Goal: Answer question/provide support: Share knowledge or assist other users

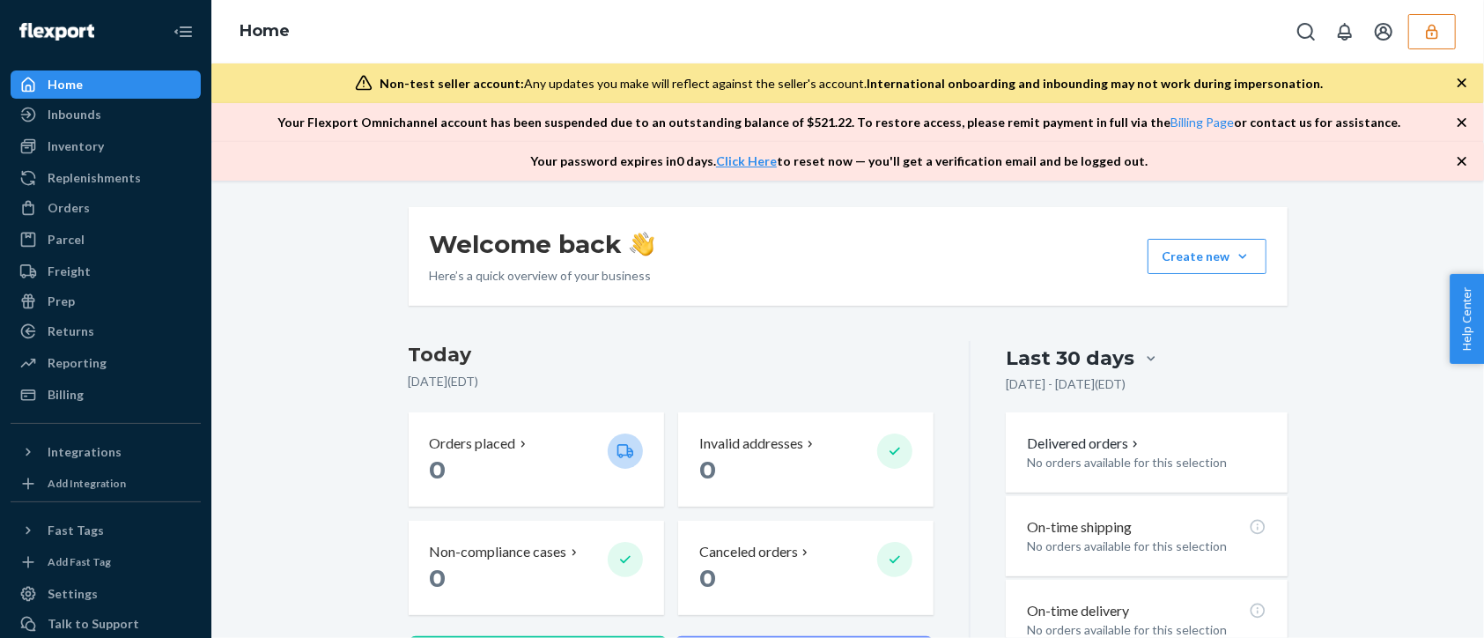
click at [1450, 39] on button "button" at bounding box center [1432, 31] width 48 height 35
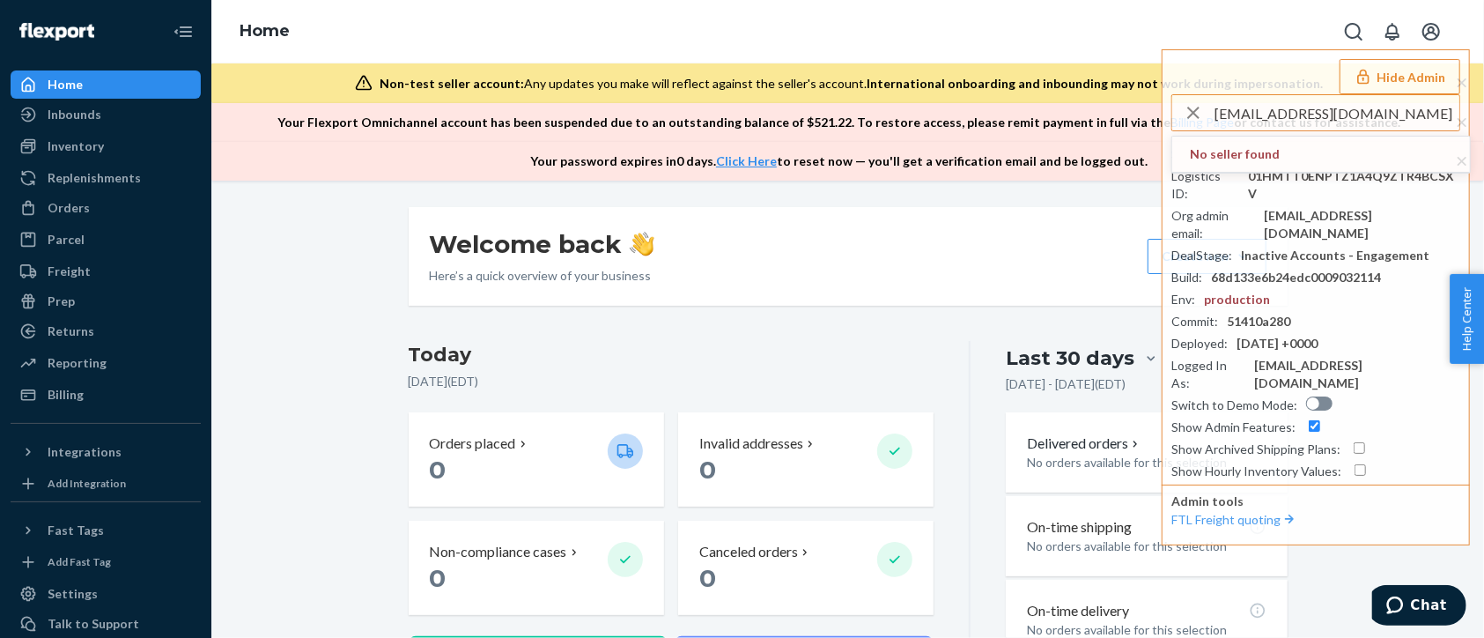
drag, startPoint x: 1395, startPoint y: 121, endPoint x: 1158, endPoint y: 92, distance: 238.5
click at [1161, 92] on div "Home Hide Admin bigbossimportsusa@gmail.com No seller found Seller ID : jhordan…" at bounding box center [847, 90] width 1272 height 181
paste input "foamfoam01@163"
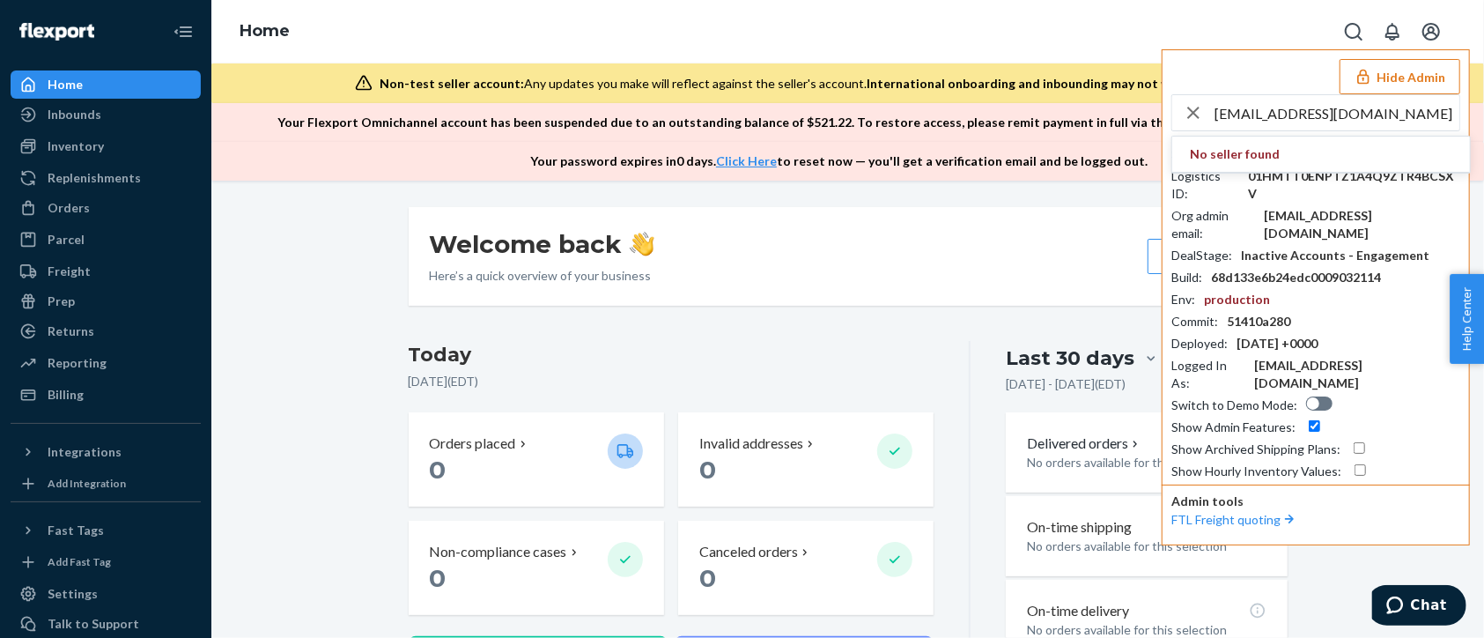
drag, startPoint x: 1357, startPoint y: 111, endPoint x: 1381, endPoint y: 107, distance: 24.0
click at [1360, 110] on input "foamfoam01@163.com" at bounding box center [1336, 112] width 245 height 35
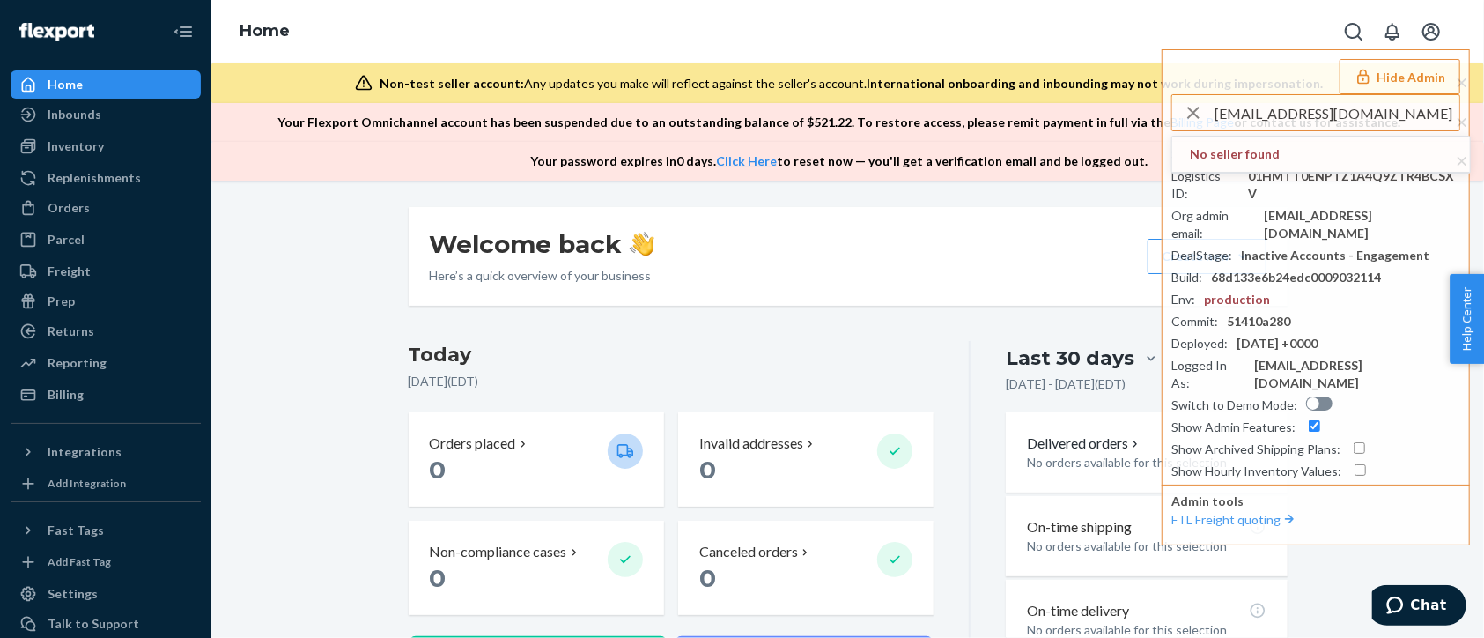
drag, startPoint x: 1172, startPoint y: 111, endPoint x: 999, endPoint y: 120, distance: 172.8
click at [999, 120] on div "Home Hide Admin foamfoam01@163.com No seller found Seller ID : jhordanariusiclo…" at bounding box center [847, 90] width 1272 height 181
paste input "mhuertas@flexport"
type input "mhuertas@flexport.com"
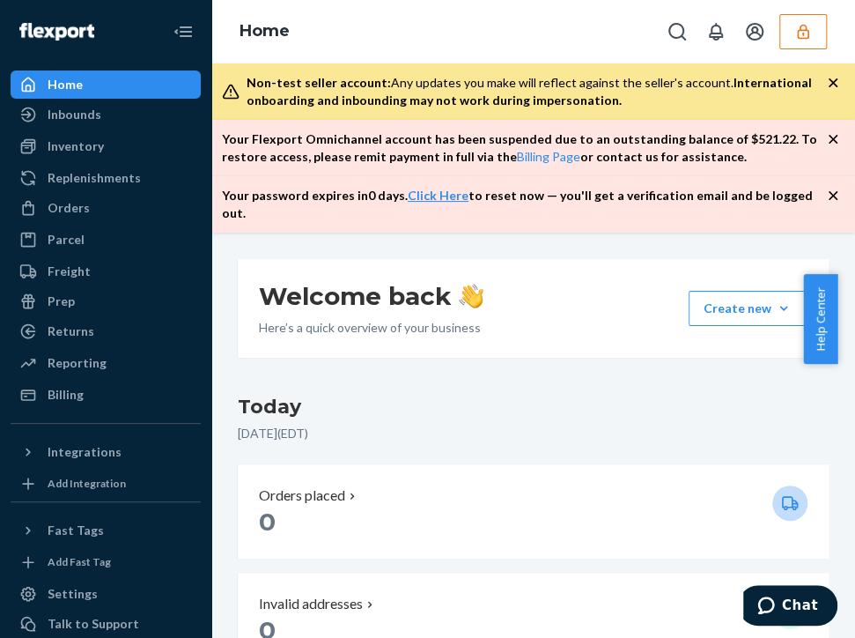
click at [809, 36] on icon "button" at bounding box center [803, 32] width 18 height 18
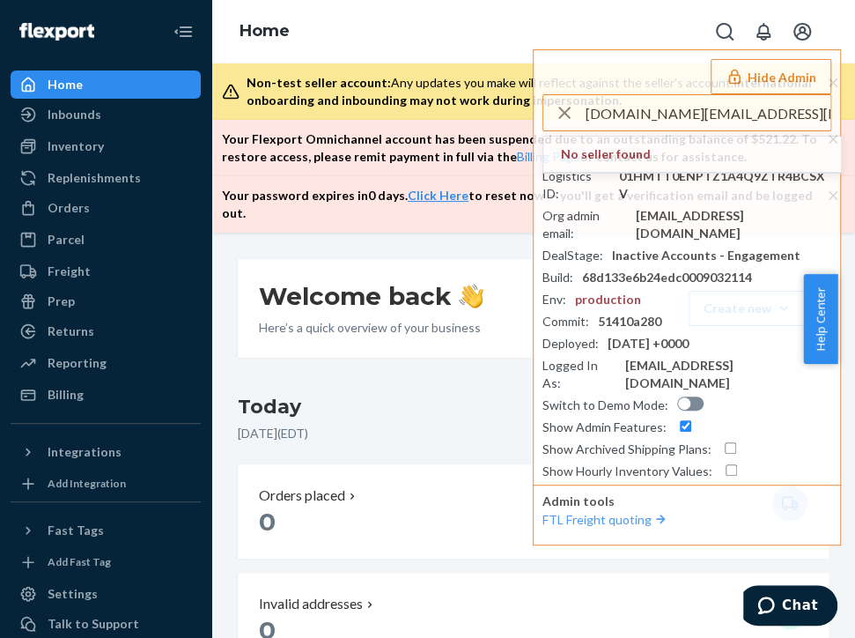
drag, startPoint x: 712, startPoint y: 116, endPoint x: 528, endPoint y: 129, distance: 184.5
click at [528, 129] on div "Home Hide Admin apbusinesspartner.na@bosch.com No seller found Seller ID : jhor…" at bounding box center [533, 116] width 644 height 232
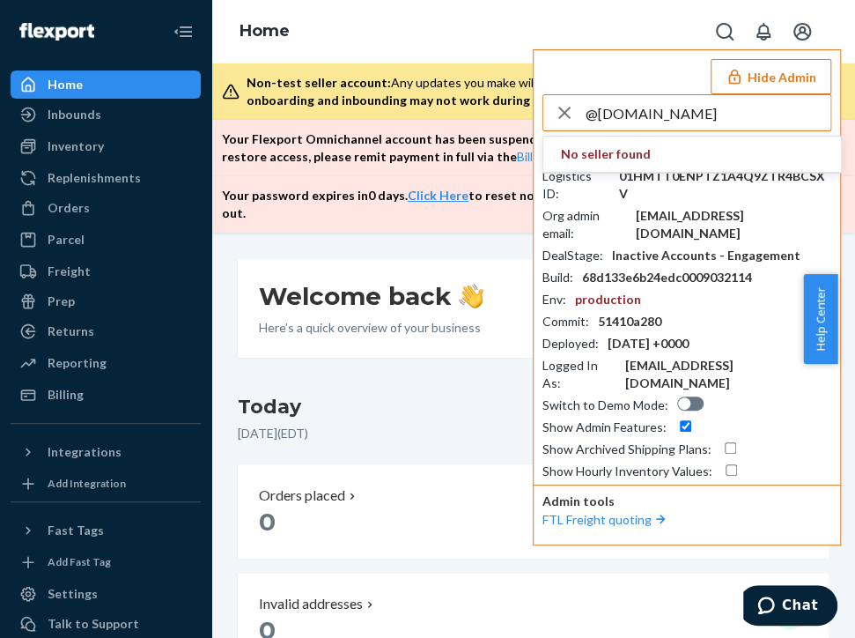
type input "@bosch.com"
click at [699, 118] on input "@bosch.com" at bounding box center [708, 112] width 245 height 35
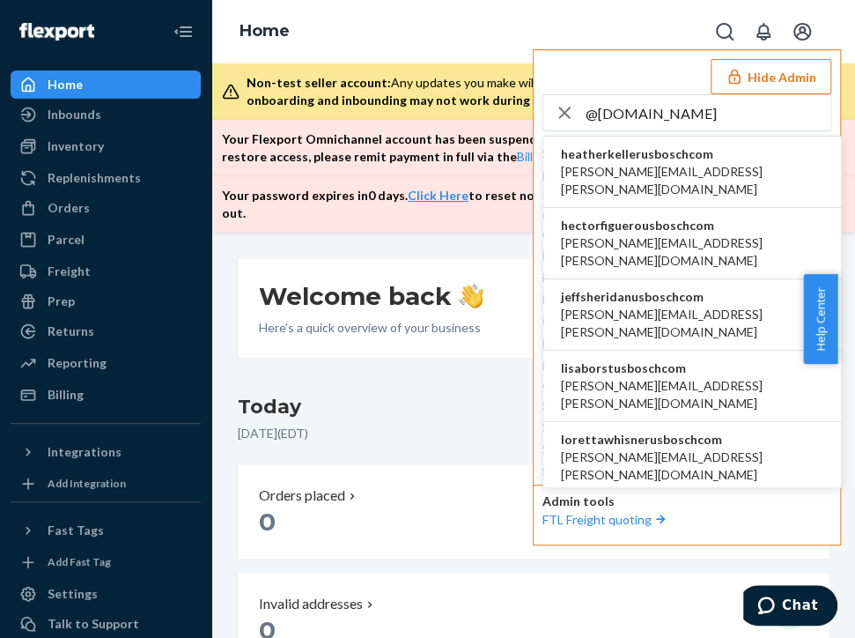
click at [757, 167] on li "heatherkellerusboschcom heather.keller@us.bosch.com" at bounding box center [692, 171] width 298 height 71
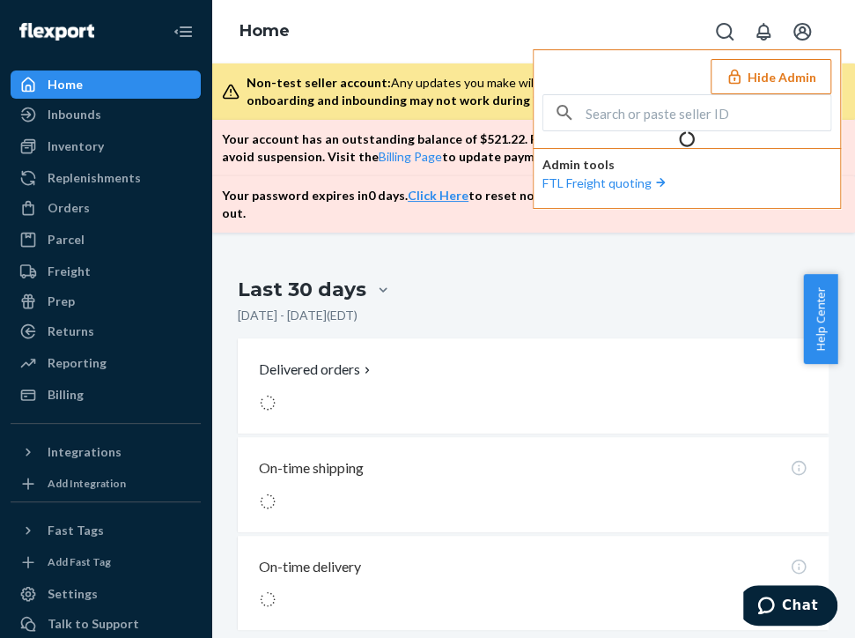
scroll to position [1050, 0]
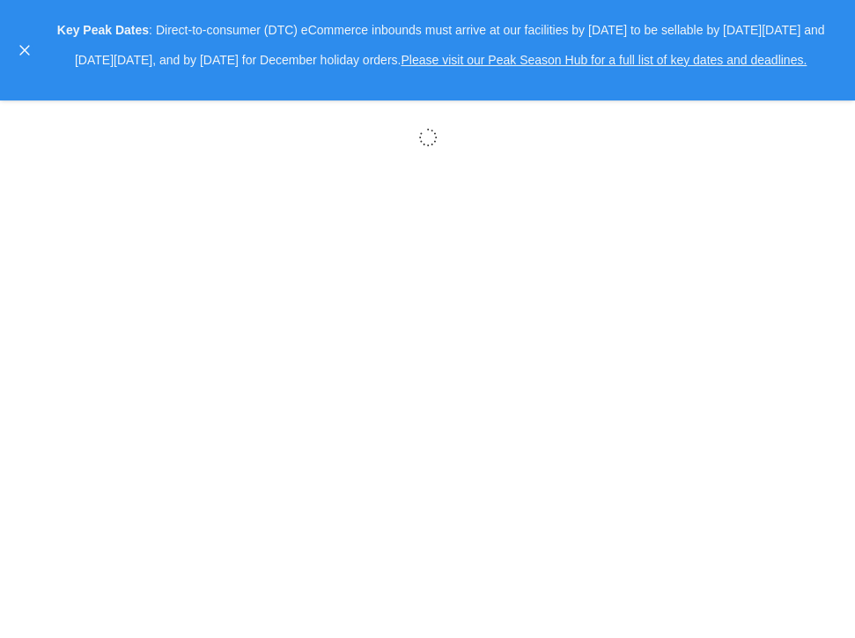
click at [675, 335] on body "× Help Center Username Get Started Inbounds Inventory Orders Billing Fast Tags …" at bounding box center [427, 319] width 855 height 638
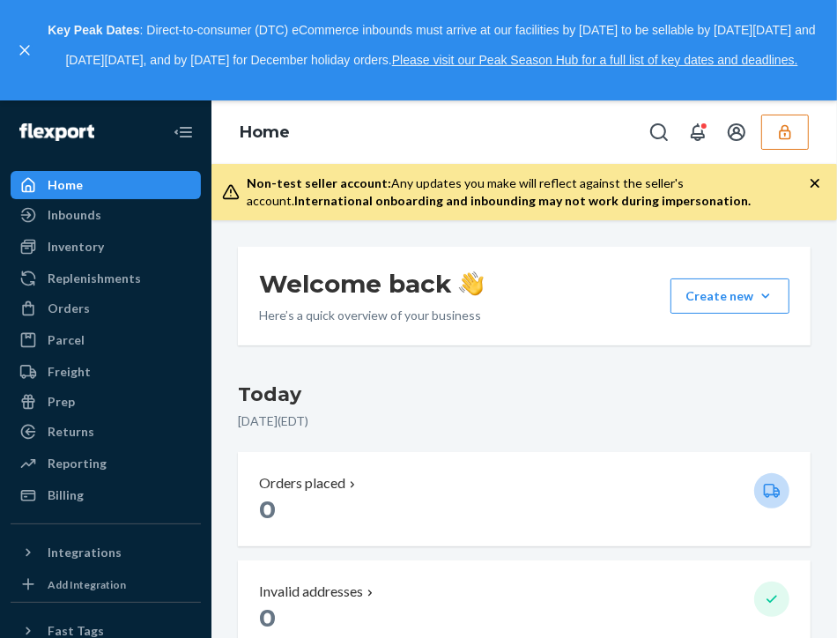
click at [636, 391] on h3 "Today" at bounding box center [524, 394] width 572 height 28
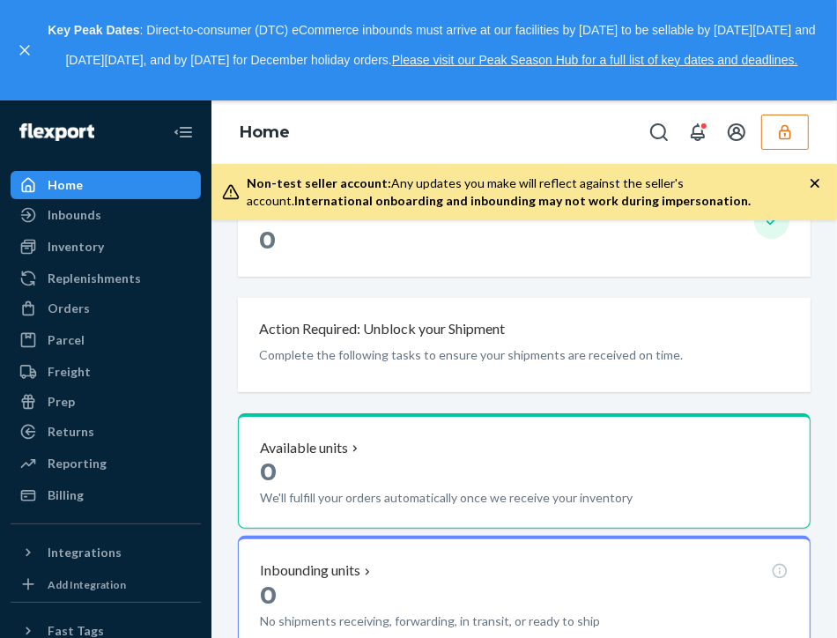
scroll to position [1029, 0]
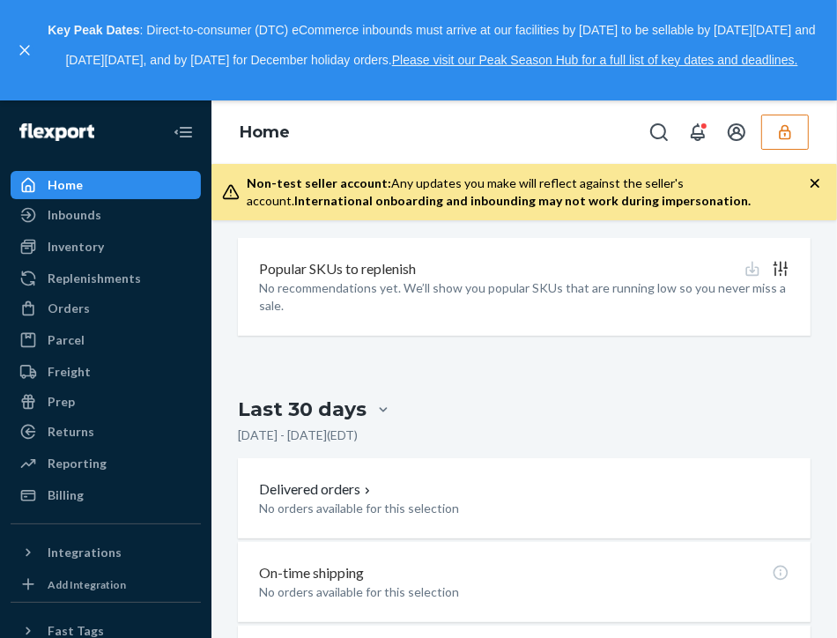
click at [771, 119] on button "button" at bounding box center [785, 131] width 48 height 35
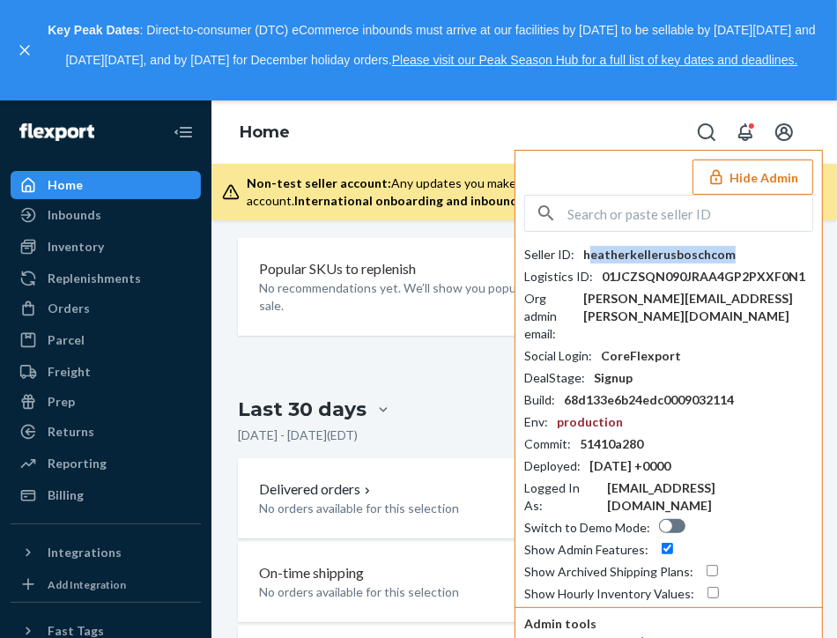
drag, startPoint x: 726, startPoint y: 246, endPoint x: 586, endPoint y: 251, distance: 140.1
click at [586, 251] on div "Seller ID : heatherkellerusboschcom" at bounding box center [668, 255] width 289 height 18
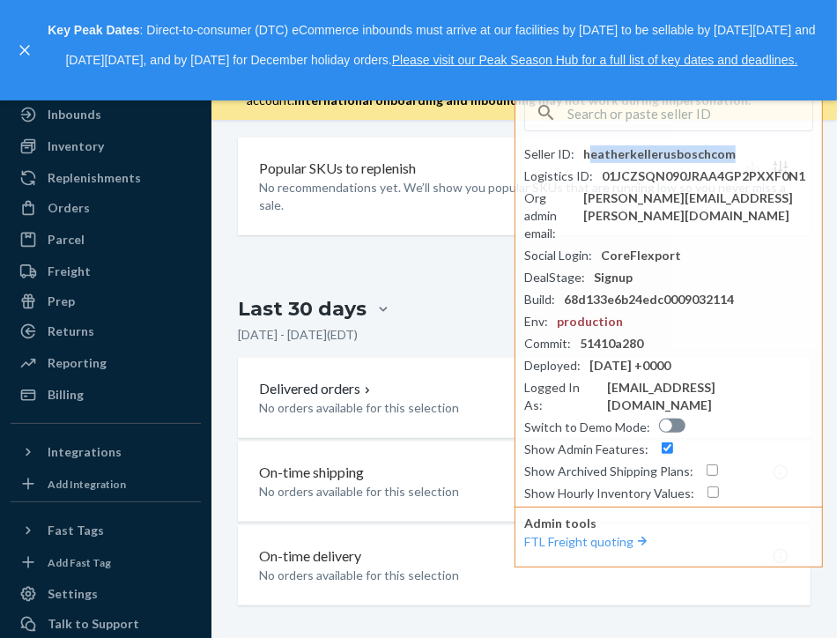
scroll to position [78, 0]
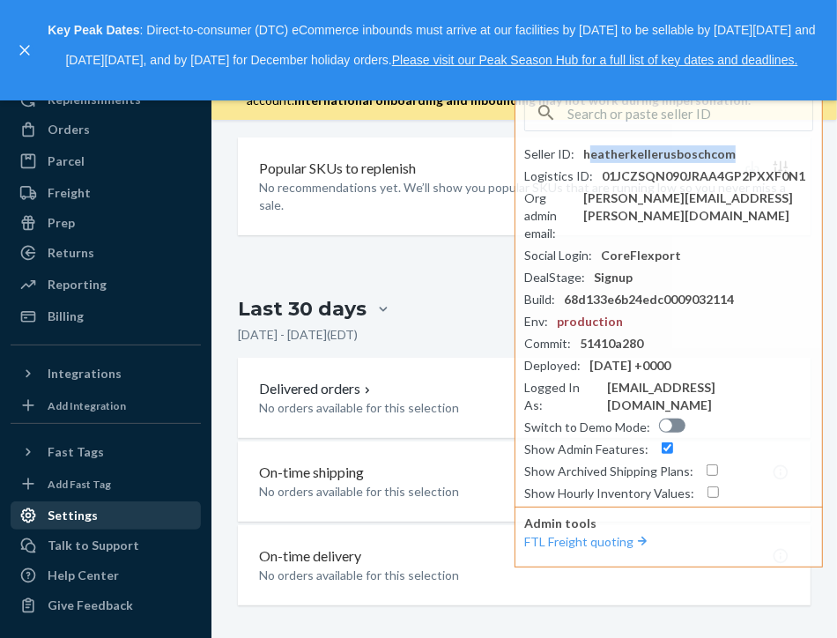
click at [108, 517] on div "Settings" at bounding box center [105, 515] width 187 height 25
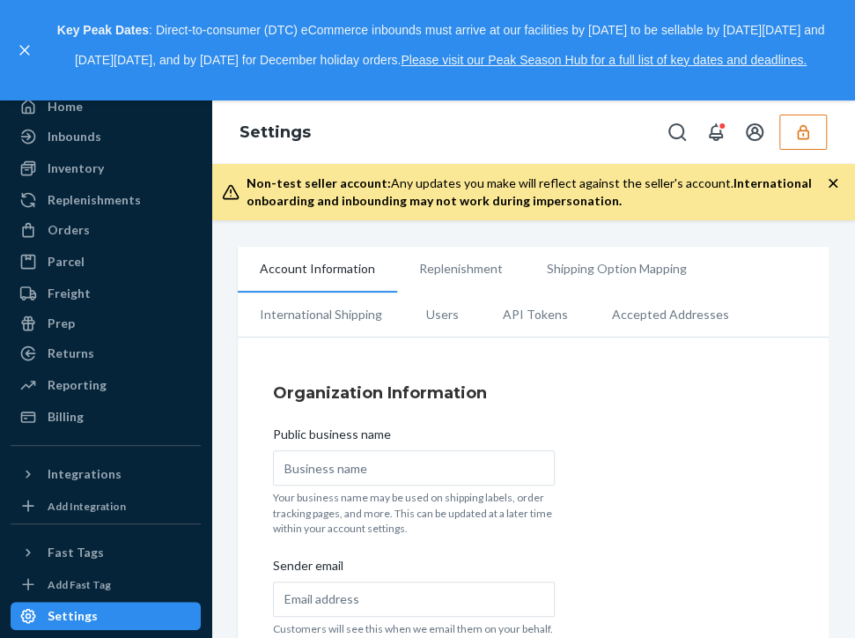
click at [796, 126] on icon "button" at bounding box center [803, 132] width 18 height 18
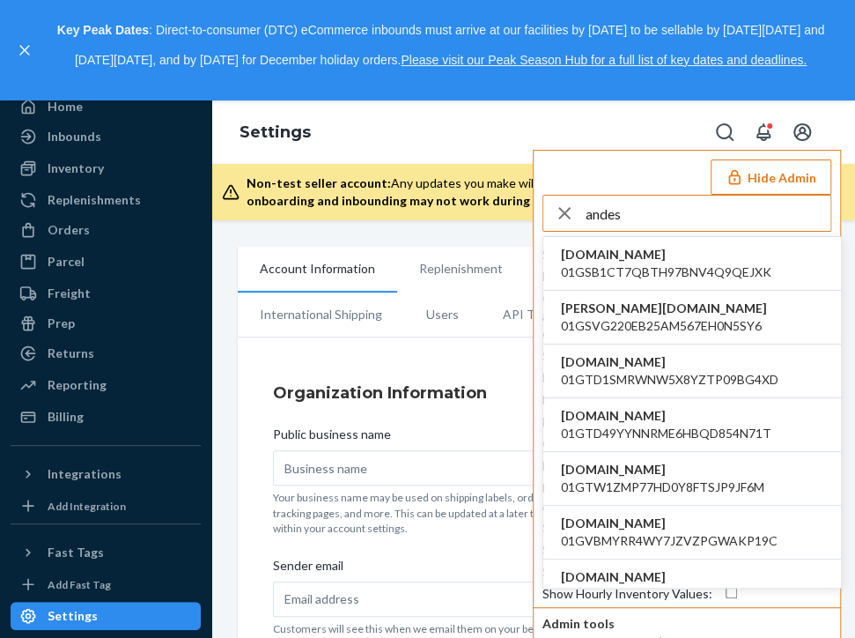
type input "andes"
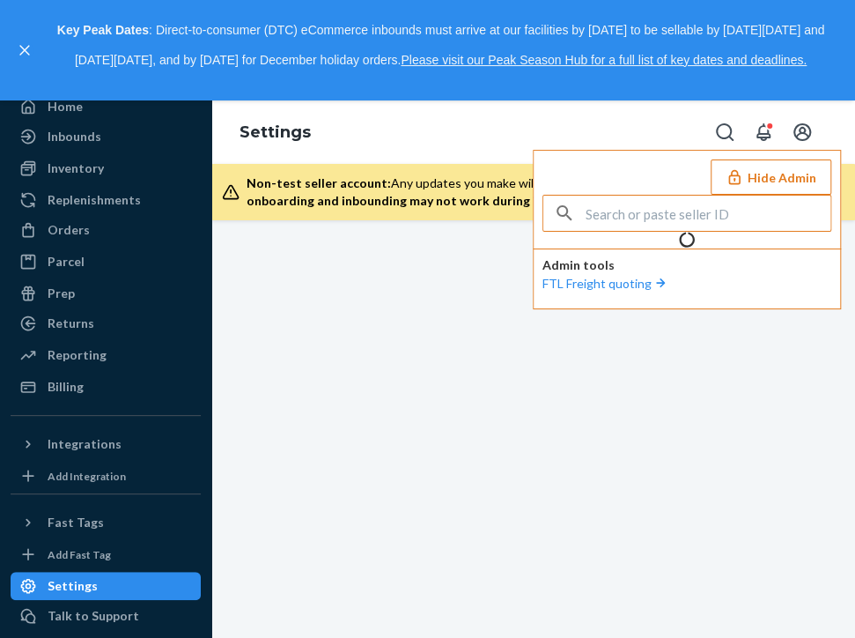
click at [639, 212] on input "text" at bounding box center [708, 212] width 245 height 35
type input "an"
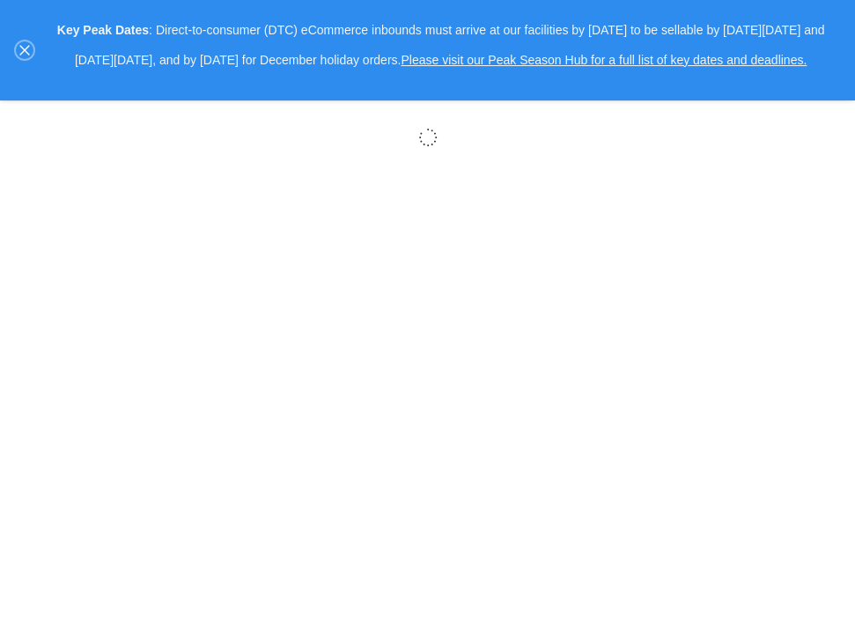
click at [19, 53] on icon "close," at bounding box center [24, 50] width 11 height 11
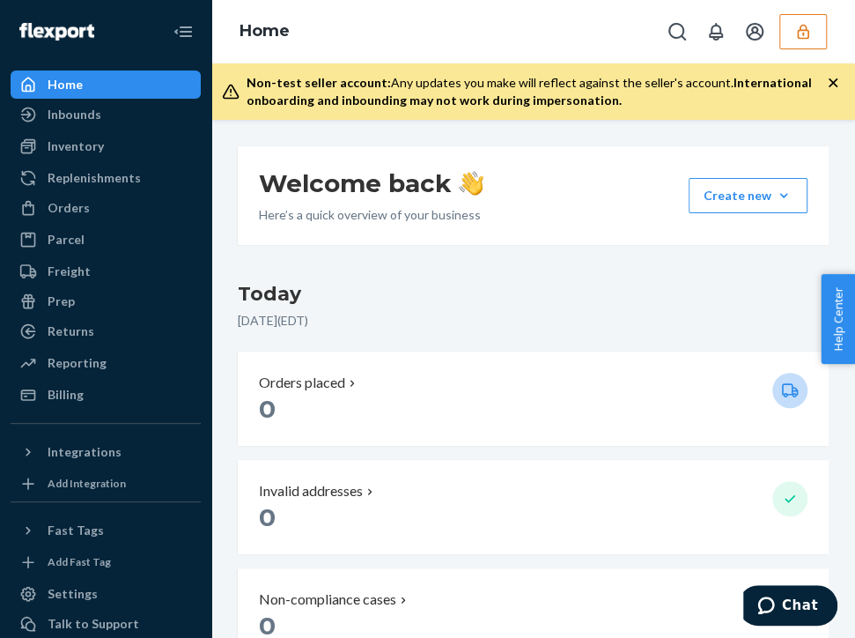
click at [704, 299] on h3 "Today" at bounding box center [533, 294] width 591 height 28
click at [792, 33] on button "button" at bounding box center [803, 31] width 48 height 35
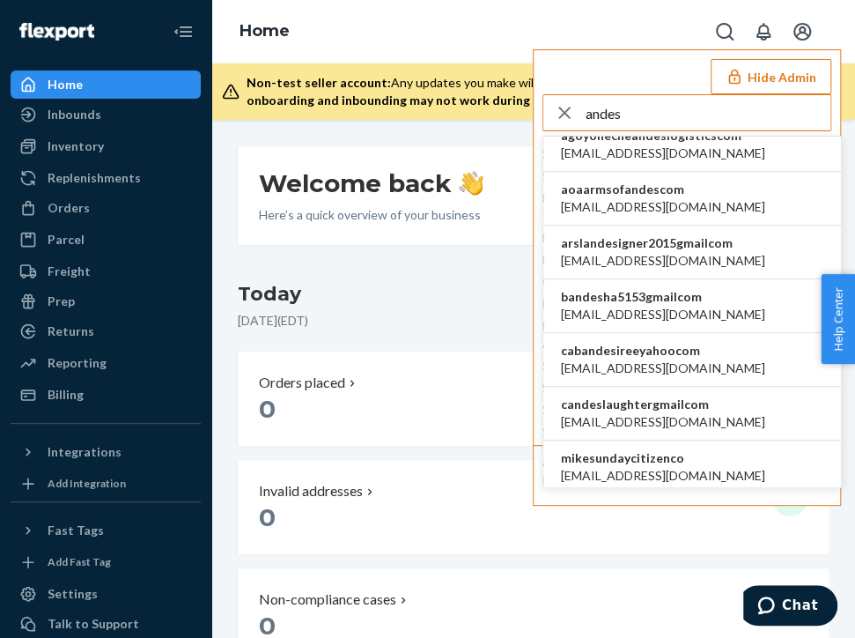
scroll to position [234, 0]
click at [748, 119] on input "andes" at bounding box center [708, 112] width 245 height 35
click at [662, 110] on input "andes" at bounding box center [708, 112] width 245 height 35
paste input "psupport@bosch.com"
type input "apsupport@bosch.com"
